Goal: Complete application form

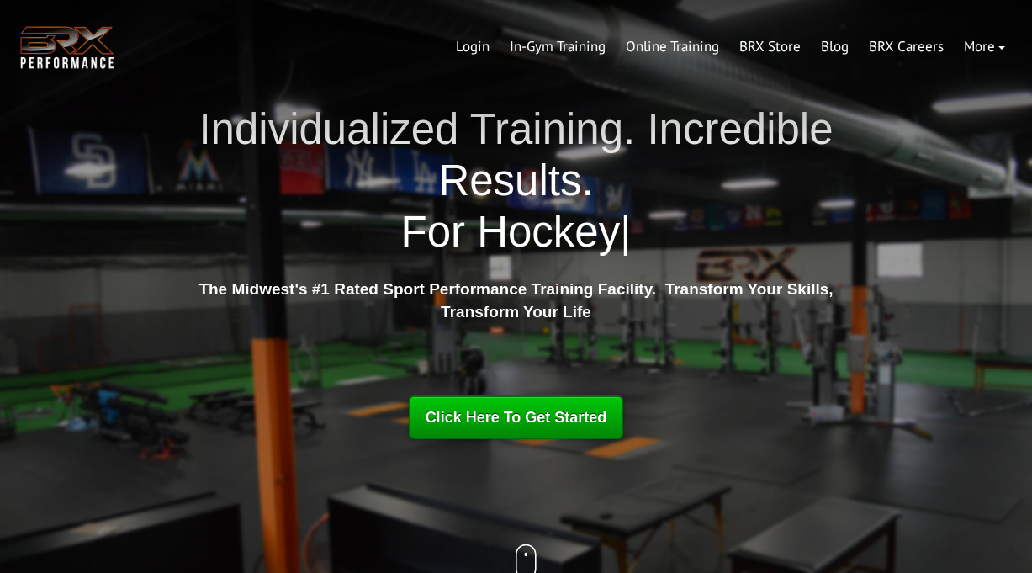
click at [565, 431] on div "Click Here To Get Started" at bounding box center [517, 417] width 182 height 30
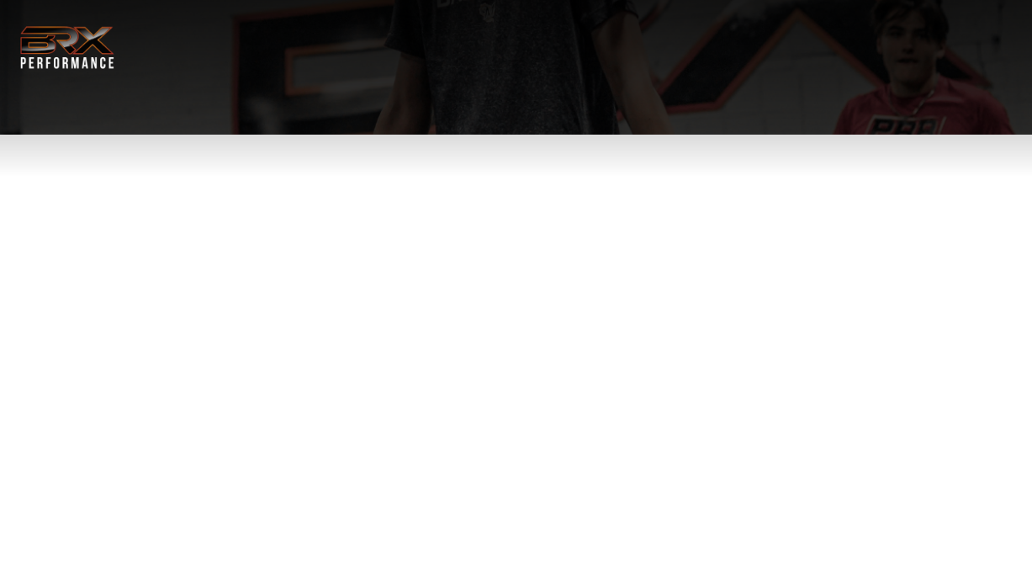
select select "**"
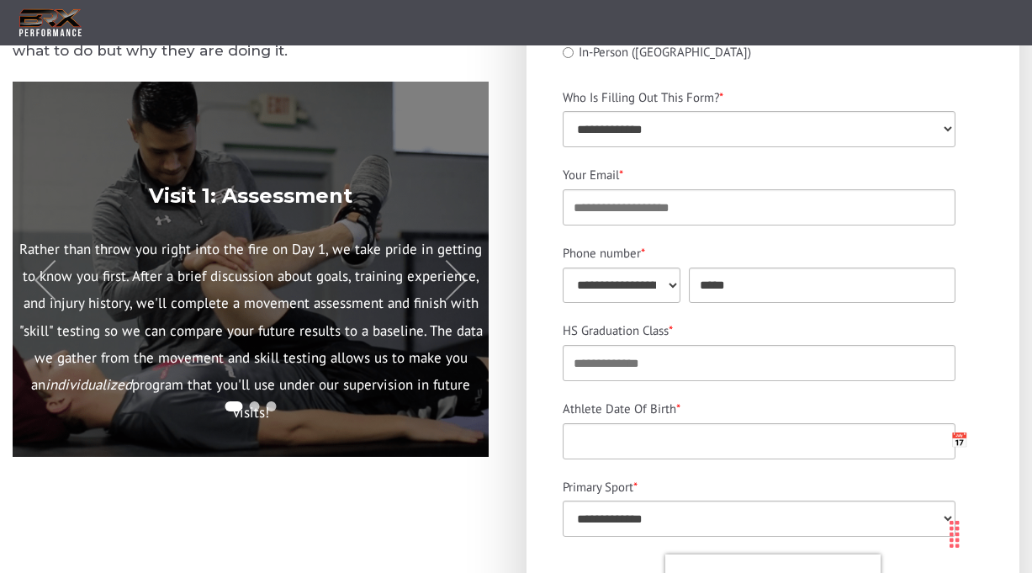
scroll to position [410, 0]
